Goal: Information Seeking & Learning: Learn about a topic

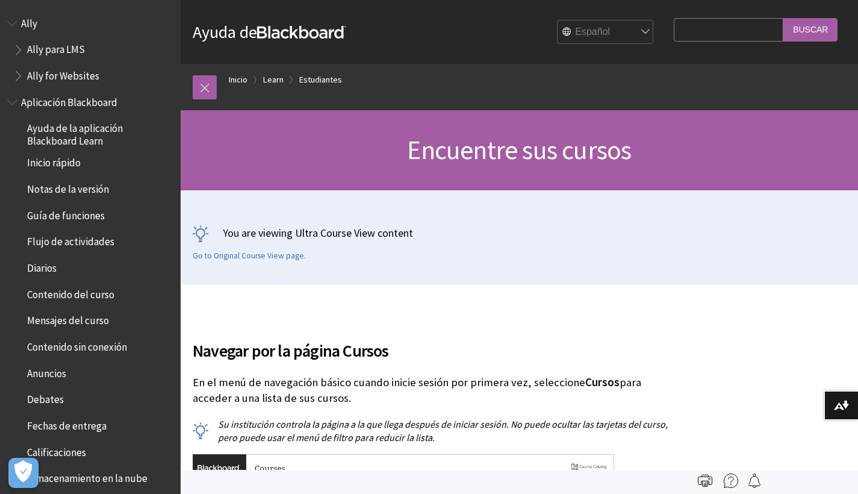
scroll to position [1036, 0]
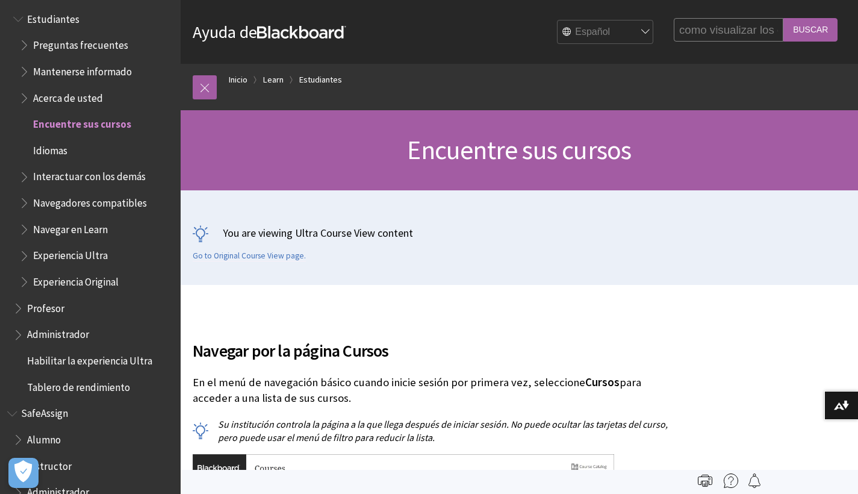
type input "como visualizar los detalles en los foros"
click at [810, 30] on input "Buscar" at bounding box center [810, 29] width 54 height 23
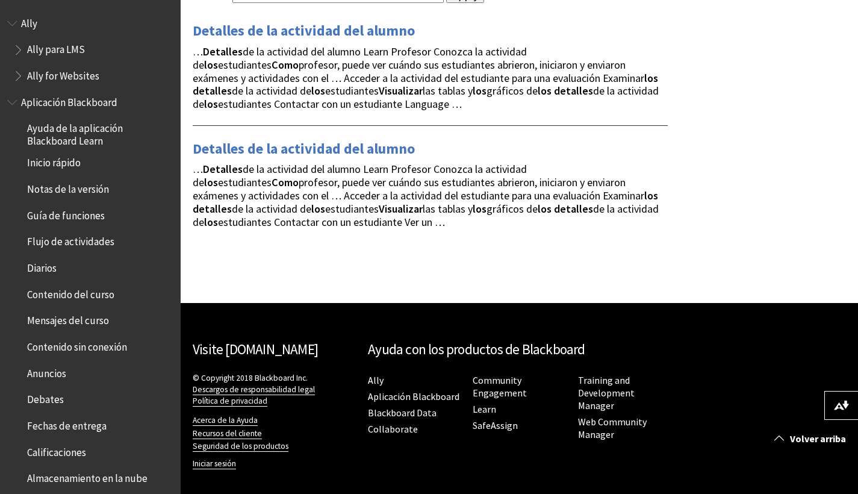
scroll to position [54, 0]
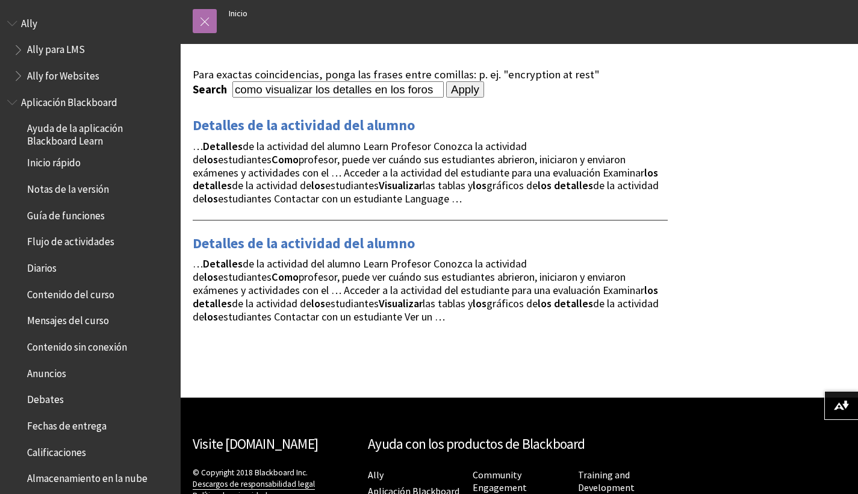
click at [202, 22] on link at bounding box center [205, 21] width 24 height 24
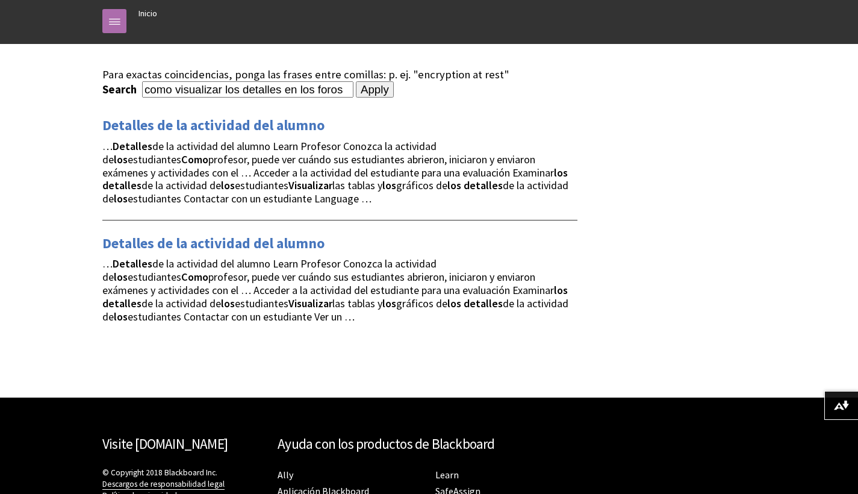
click at [109, 26] on link at bounding box center [114, 21] width 24 height 24
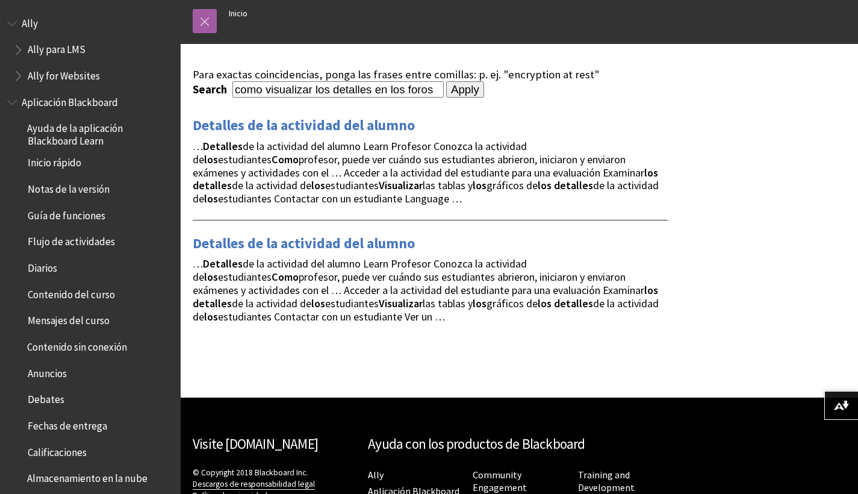
scroll to position [0, 0]
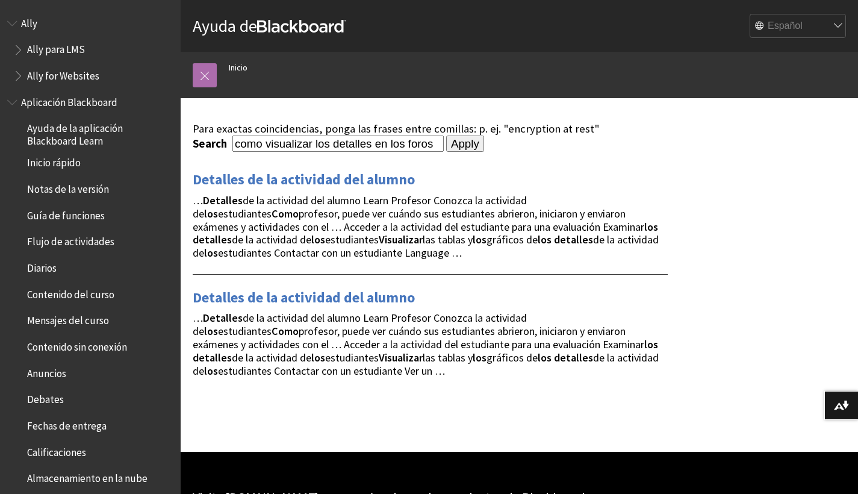
click at [206, 75] on link at bounding box center [205, 75] width 24 height 24
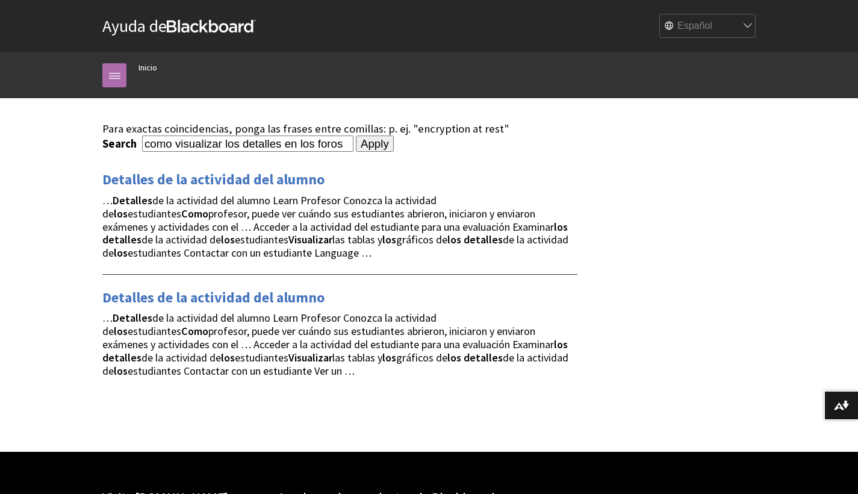
click at [110, 75] on link at bounding box center [114, 75] width 24 height 24
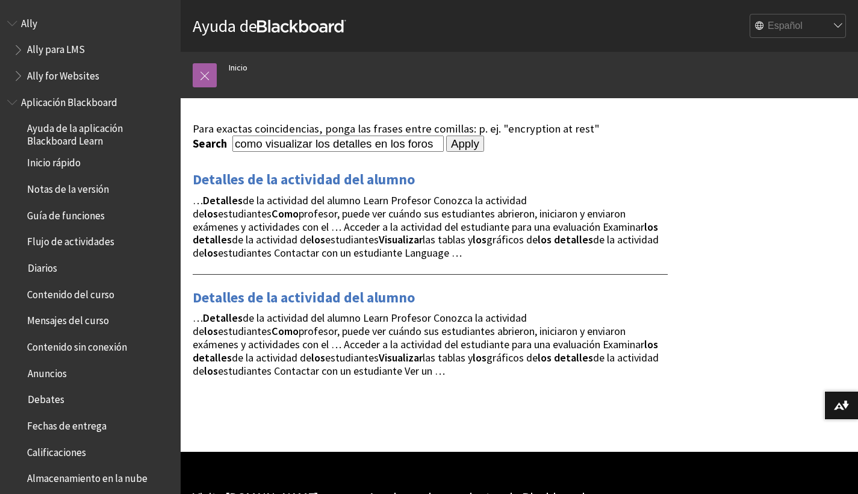
click at [253, 149] on input "como visualizar los detalles en los foros" at bounding box center [337, 143] width 211 height 16
click at [333, 143] on input "como visualizar los detalles en los foros" at bounding box center [337, 143] width 211 height 16
type input "como visualizar los "detalles" en los "foros""
click at [446, 143] on input "Apply" at bounding box center [465, 143] width 38 height 17
click at [446, 147] on input "Apply" at bounding box center [465, 143] width 38 height 17
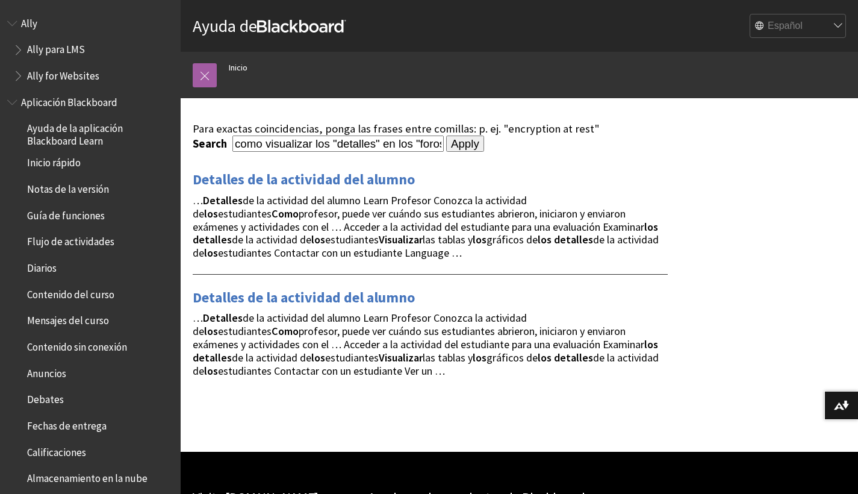
click at [446, 147] on input "Apply" at bounding box center [465, 143] width 38 height 17
